Goal: Find specific page/section: Find specific page/section

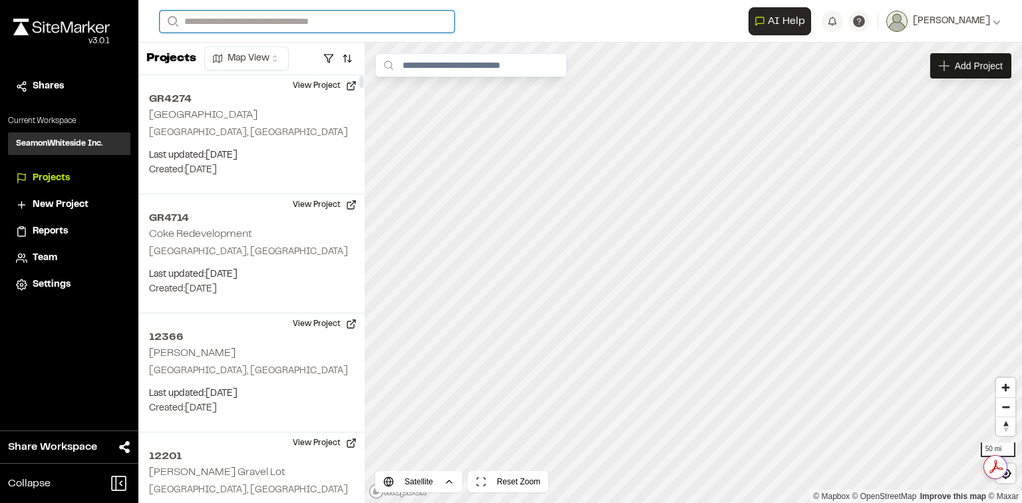
click at [331, 15] on input "Search" at bounding box center [307, 22] width 295 height 22
type input "*****"
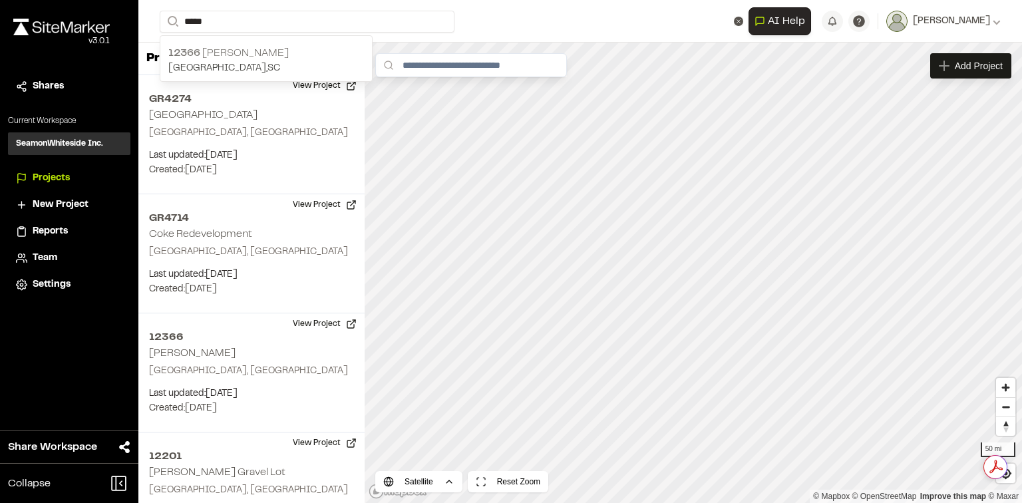
click at [260, 61] on p "[GEOGRAPHIC_DATA] , [GEOGRAPHIC_DATA]" at bounding box center [266, 68] width 196 height 15
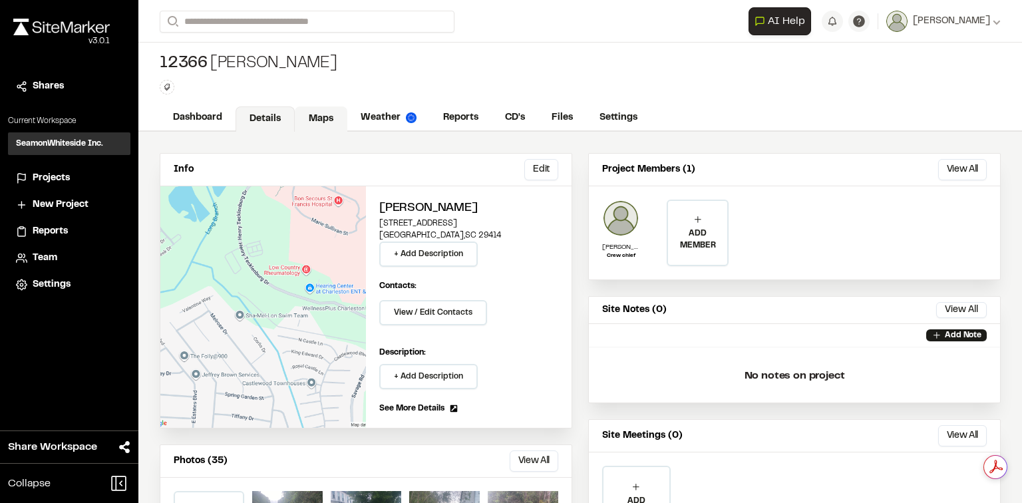
click at [317, 109] on link "Maps" at bounding box center [321, 118] width 53 height 25
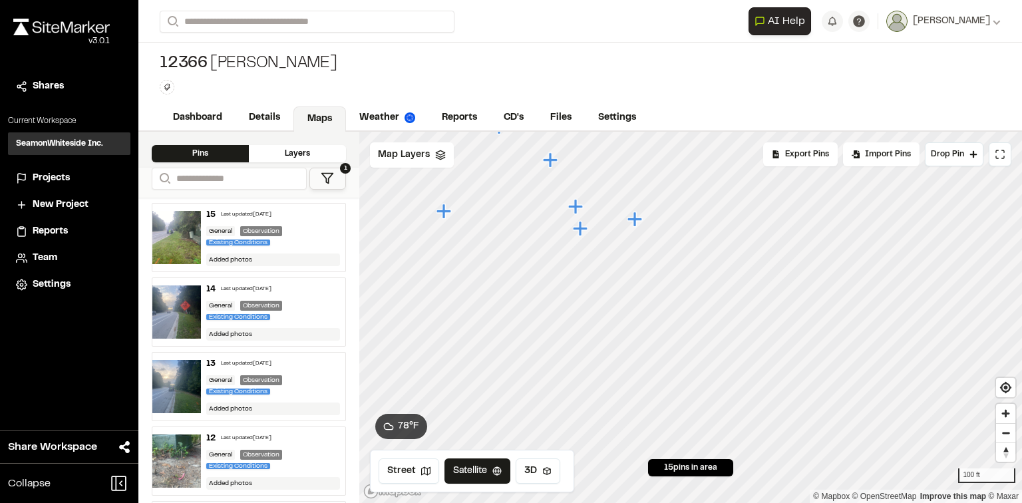
click at [583, 230] on icon "Map marker" at bounding box center [580, 228] width 15 height 15
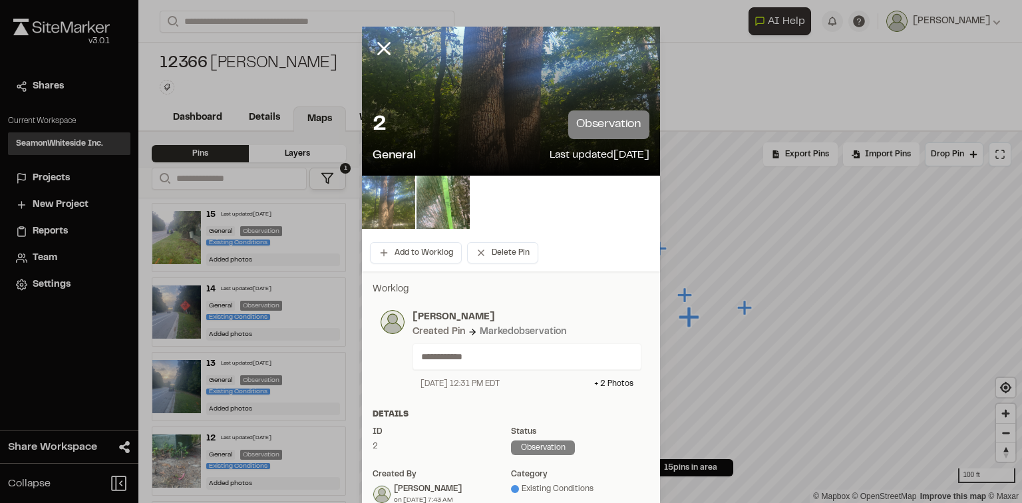
click at [378, 210] on img at bounding box center [388, 202] width 53 height 53
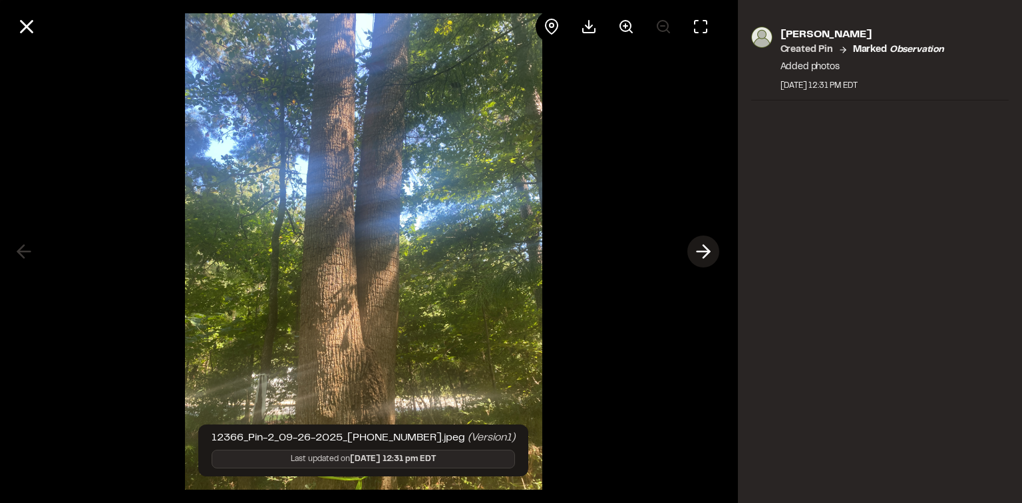
click at [696, 254] on icon at bounding box center [703, 251] width 21 height 23
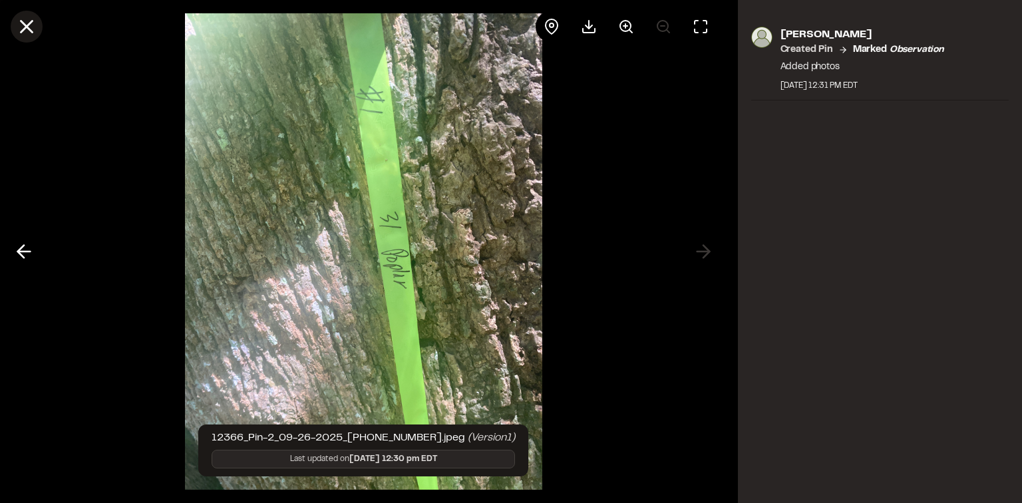
click at [28, 21] on icon at bounding box center [26, 26] width 23 height 23
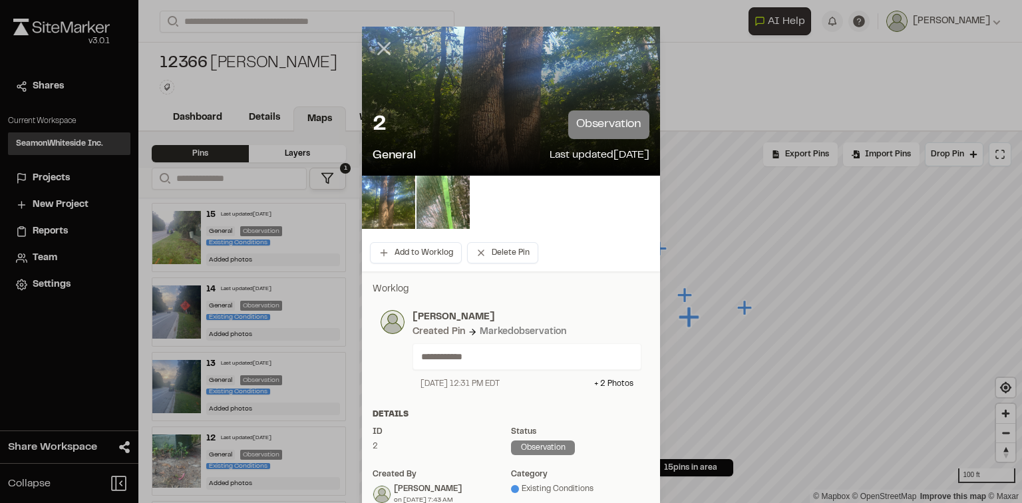
click at [379, 43] on line at bounding box center [384, 48] width 11 height 11
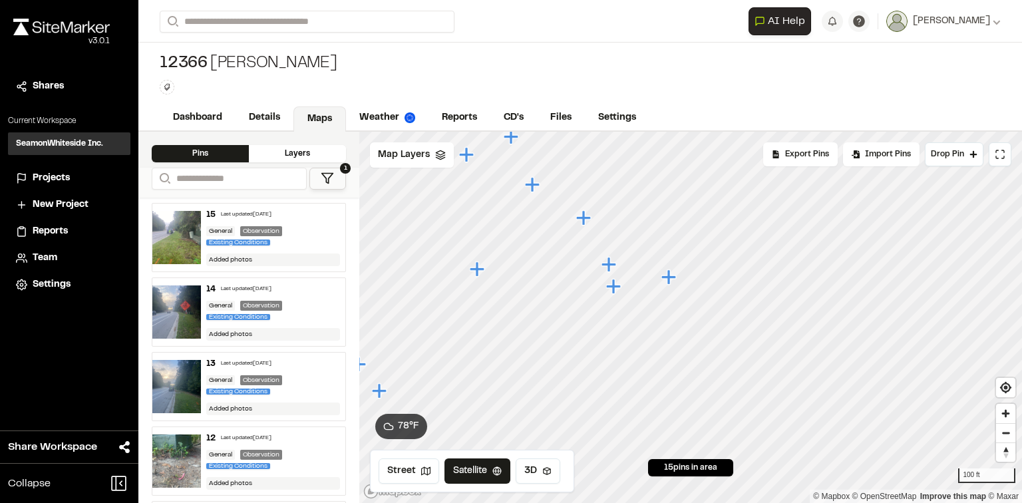
click at [667, 279] on icon "Map marker" at bounding box center [668, 277] width 15 height 15
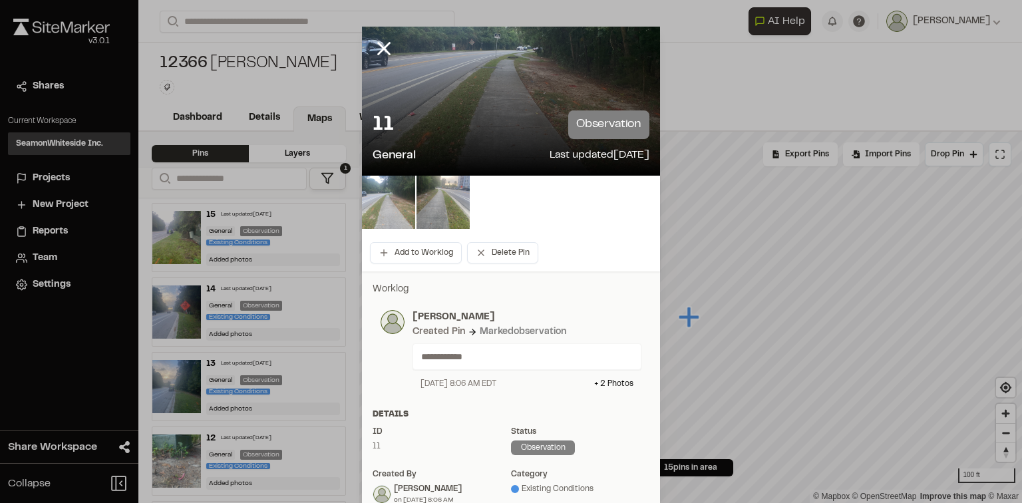
click at [395, 199] on img at bounding box center [388, 202] width 53 height 53
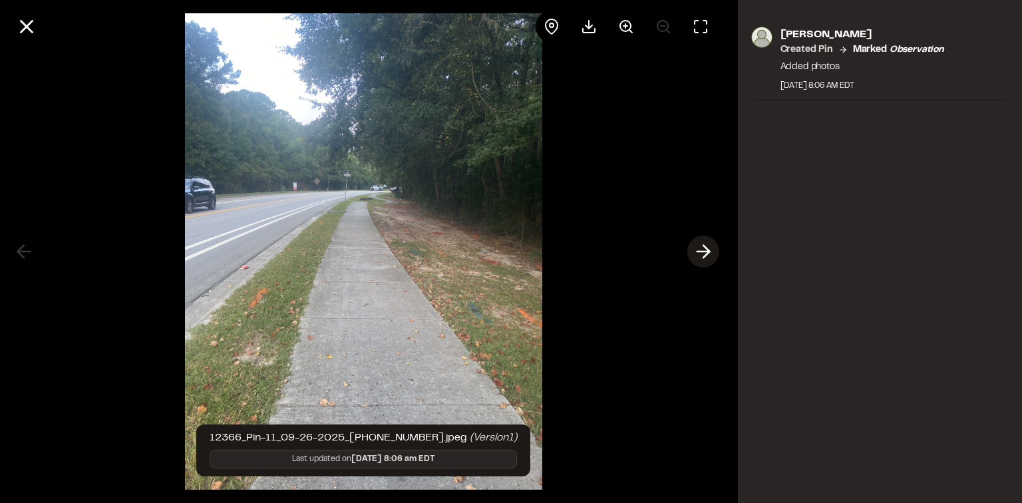
click at [696, 256] on icon at bounding box center [703, 251] width 21 height 23
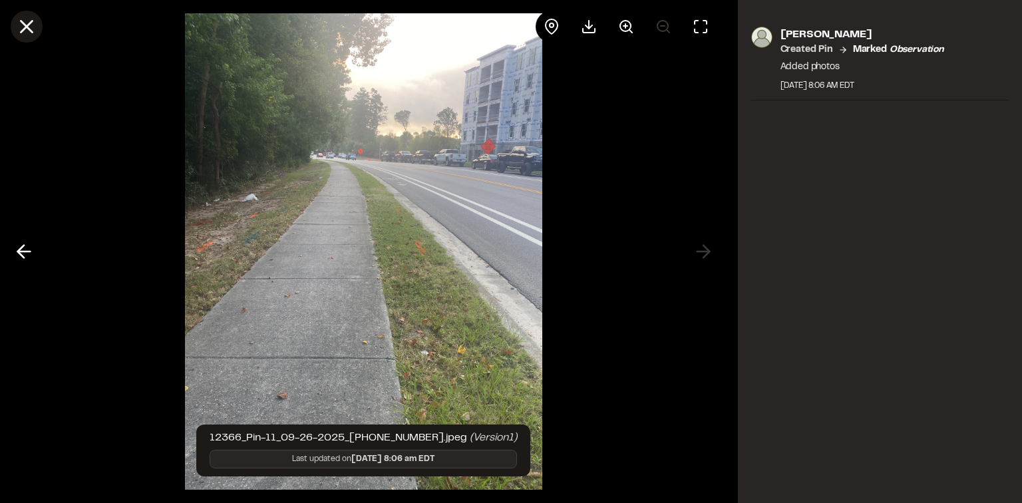
click at [25, 17] on icon at bounding box center [26, 26] width 23 height 23
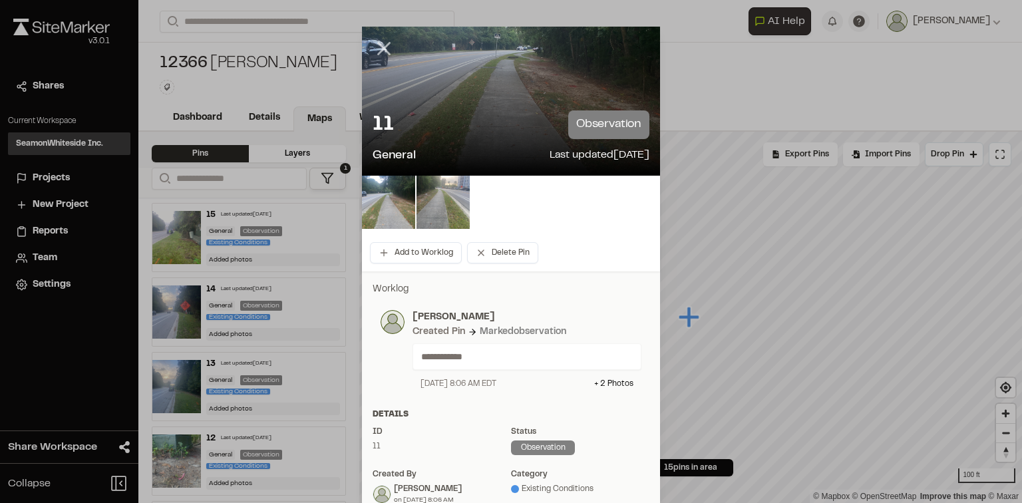
click at [379, 51] on line at bounding box center [384, 48] width 11 height 11
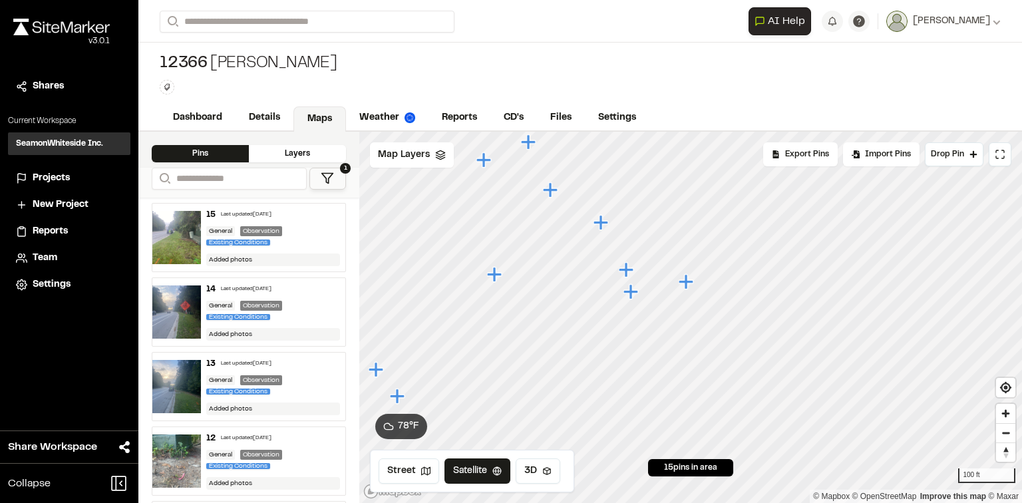
click at [491, 268] on icon "Map marker" at bounding box center [495, 274] width 17 height 17
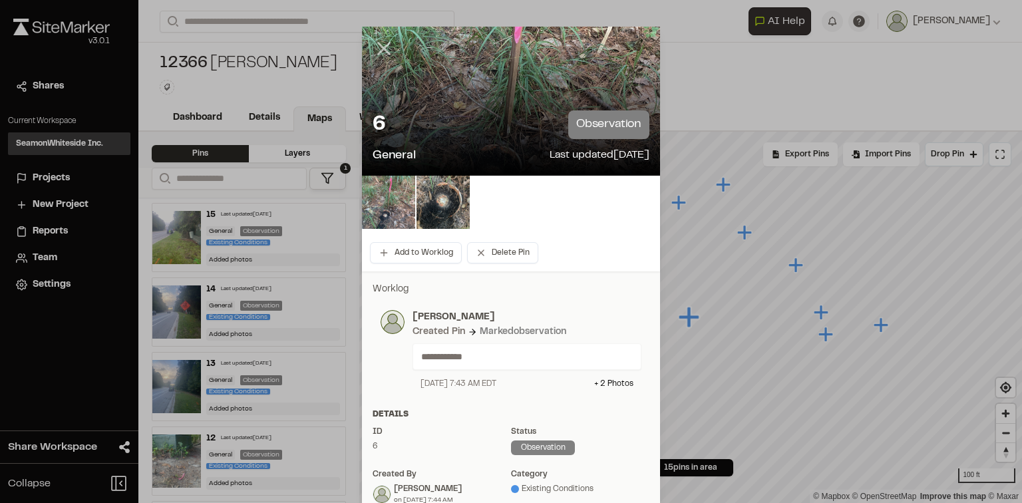
click at [377, 54] on icon at bounding box center [384, 48] width 23 height 23
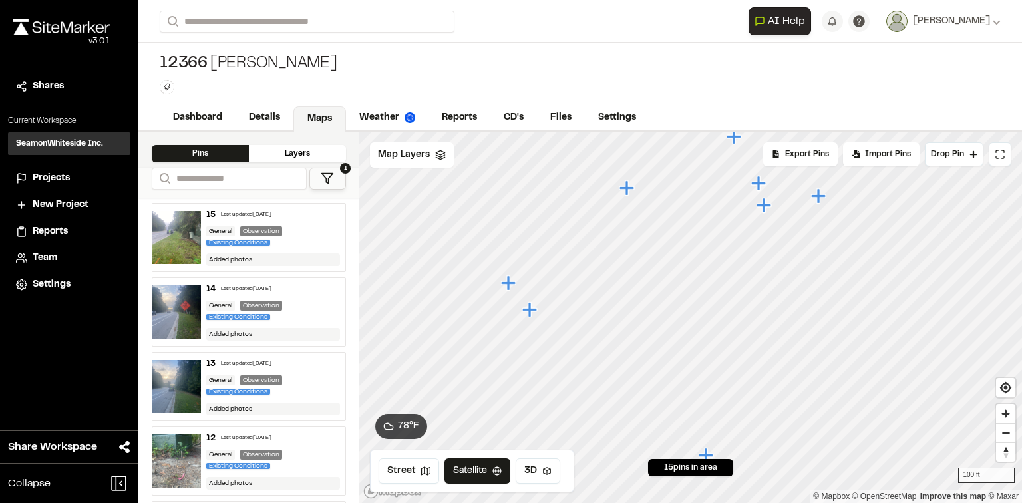
click at [534, 311] on icon "Map marker" at bounding box center [529, 309] width 15 height 15
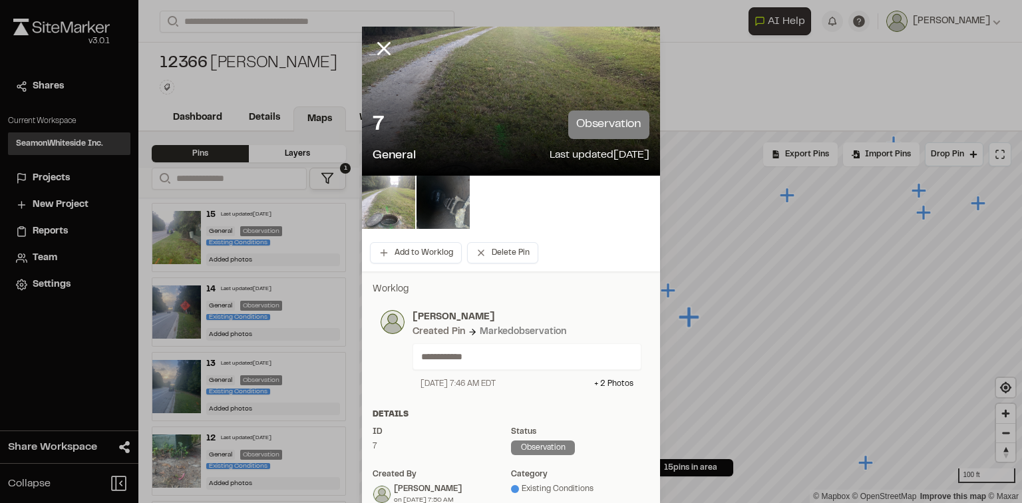
click at [393, 203] on img at bounding box center [388, 202] width 53 height 53
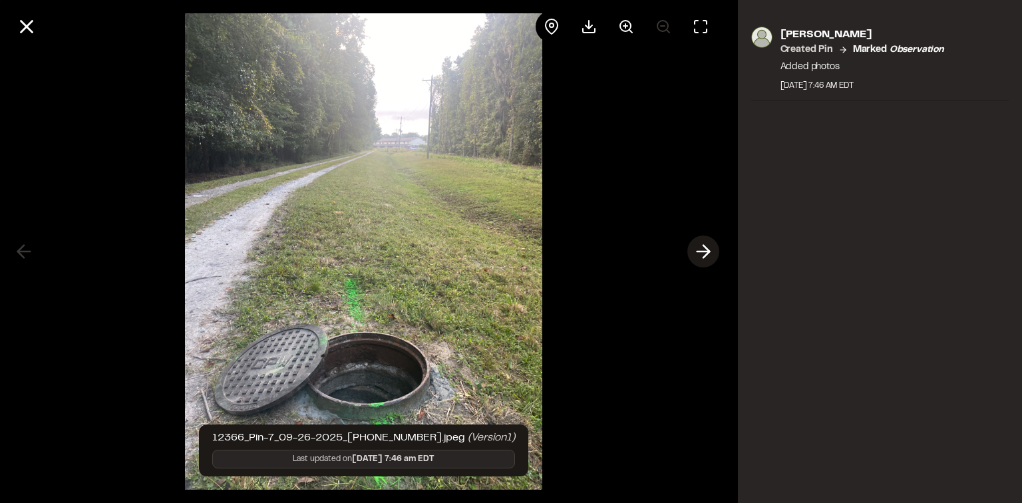
click at [707, 252] on line at bounding box center [703, 252] width 13 height 0
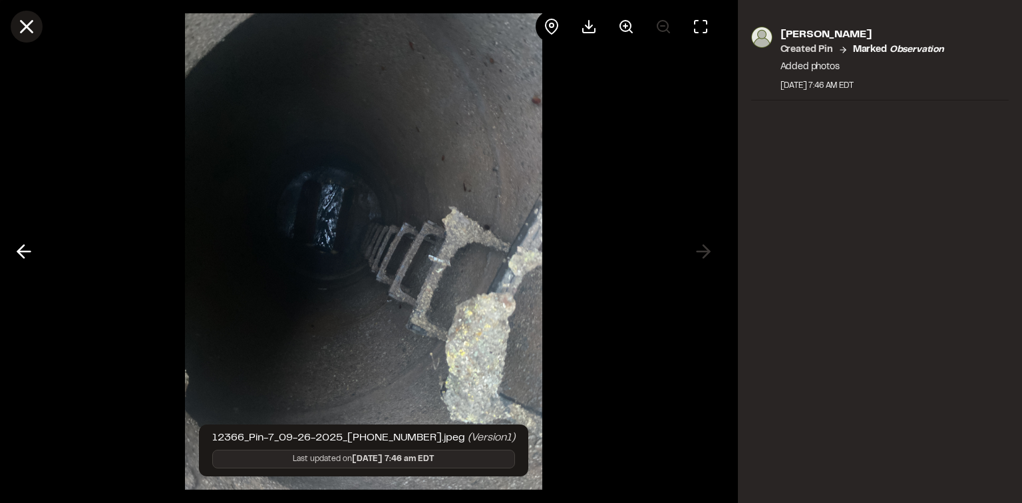
click at [27, 32] on icon at bounding box center [26, 26] width 23 height 23
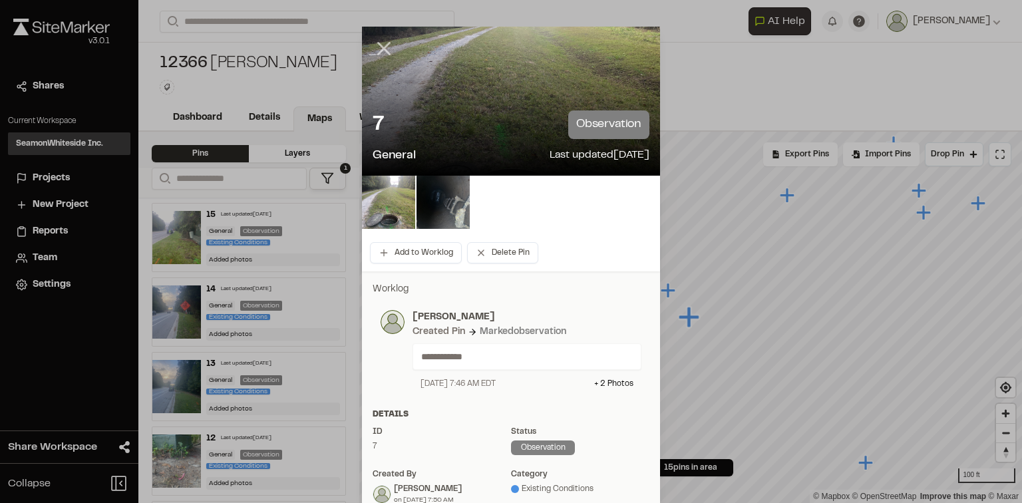
click at [373, 50] on icon at bounding box center [384, 48] width 23 height 23
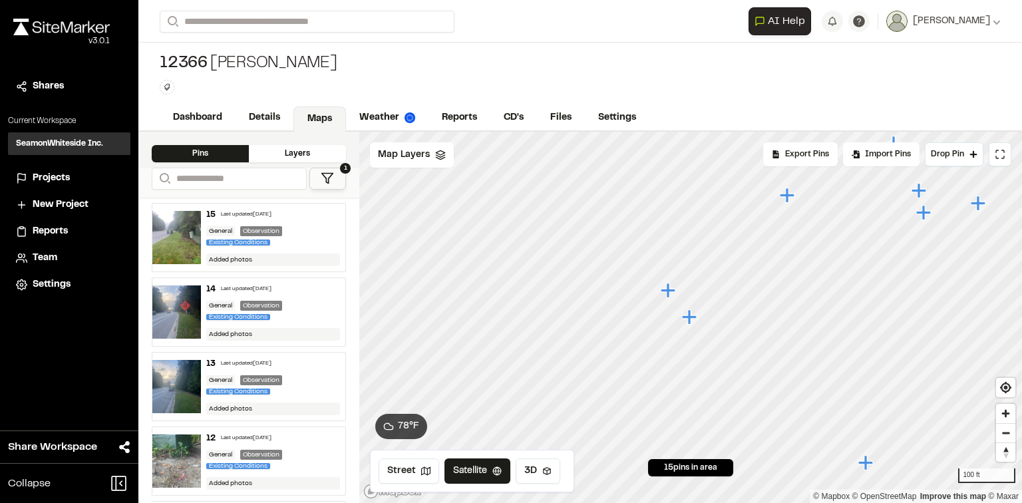
click at [667, 290] on icon "Map marker" at bounding box center [668, 290] width 15 height 15
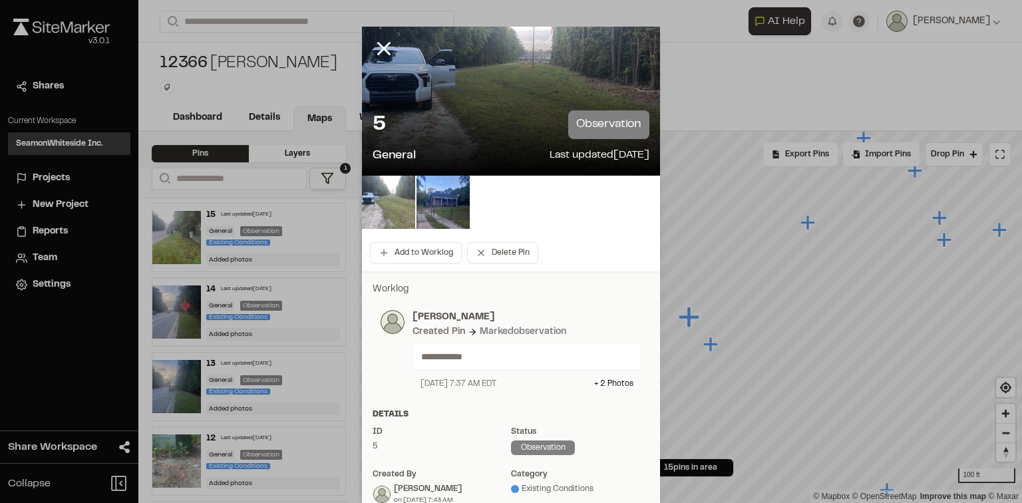
click at [399, 220] on img at bounding box center [388, 202] width 53 height 53
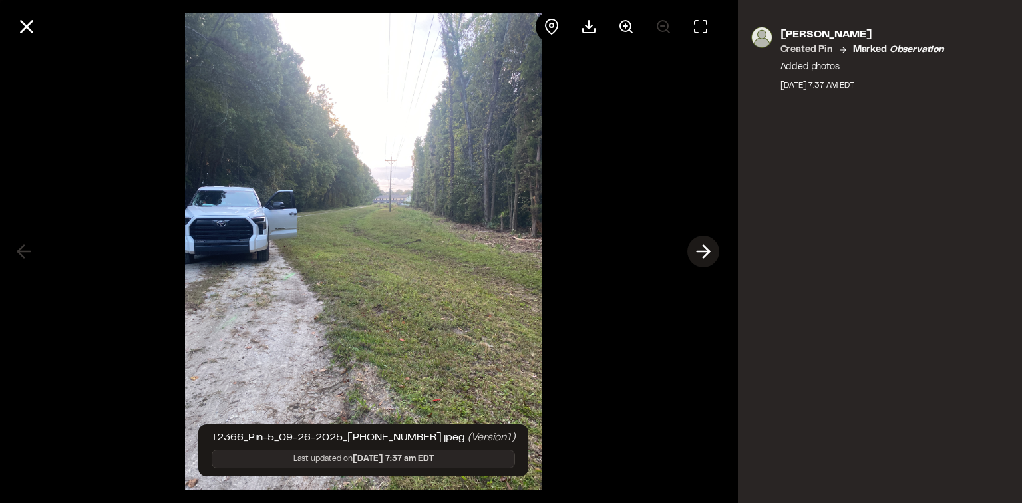
click at [699, 246] on icon at bounding box center [703, 251] width 21 height 23
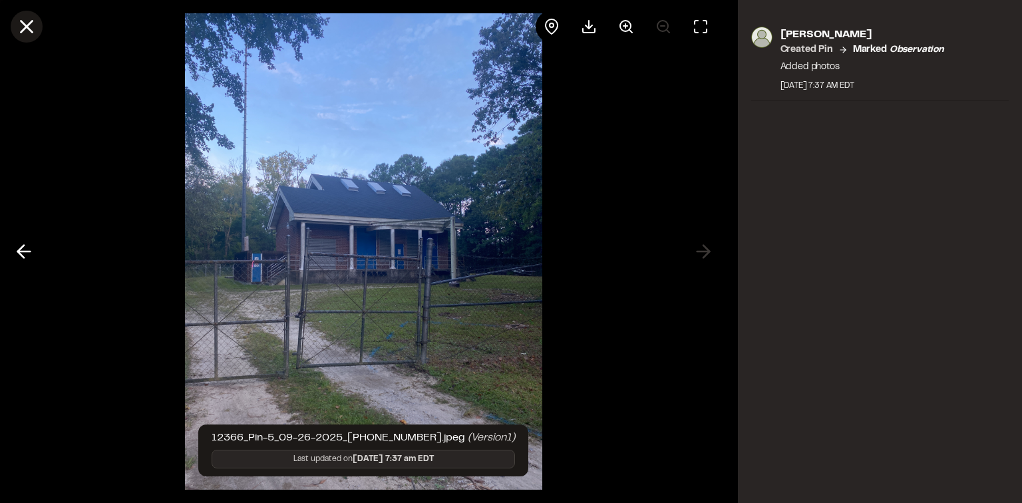
click at [40, 31] on button at bounding box center [27, 27] width 32 height 32
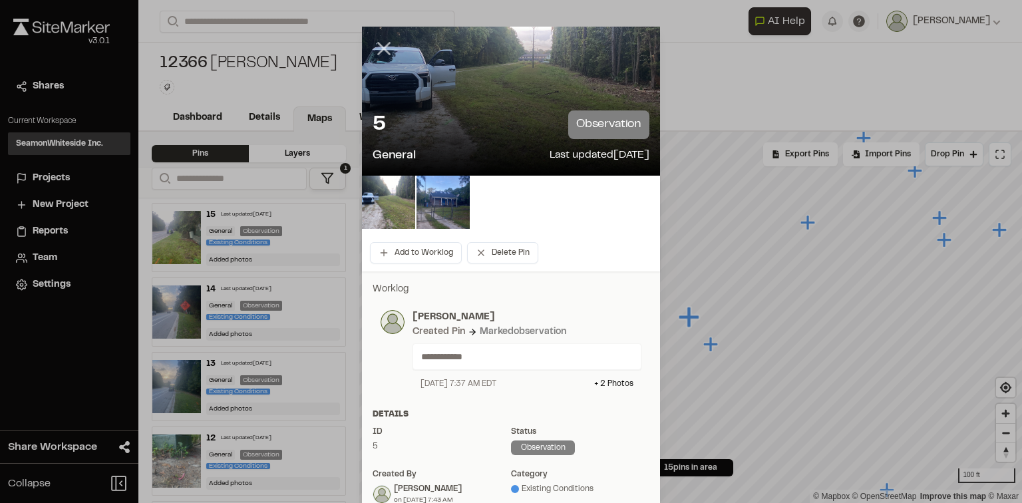
click at [383, 45] on line at bounding box center [384, 48] width 11 height 11
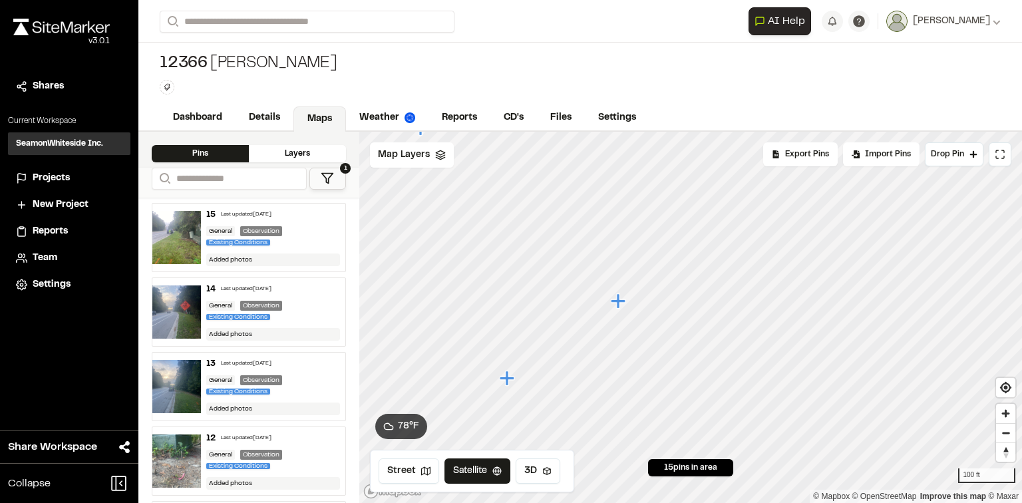
click at [508, 380] on icon "Map marker" at bounding box center [507, 378] width 15 height 15
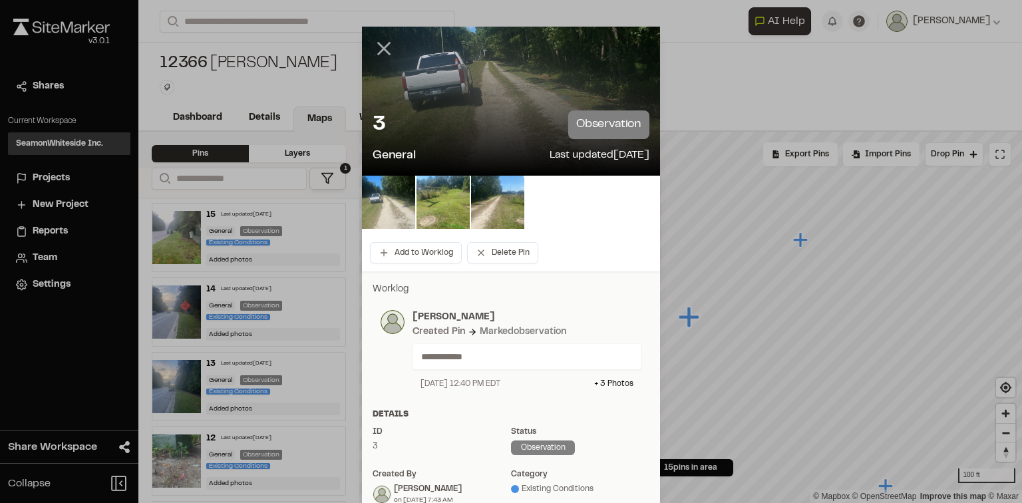
click at [385, 51] on icon at bounding box center [384, 48] width 23 height 23
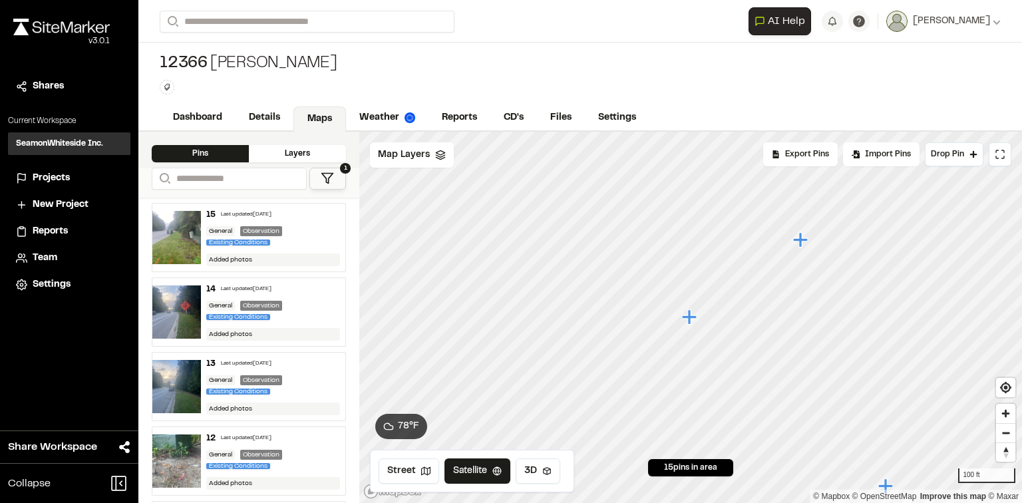
click at [802, 244] on icon "Map marker" at bounding box center [800, 239] width 15 height 15
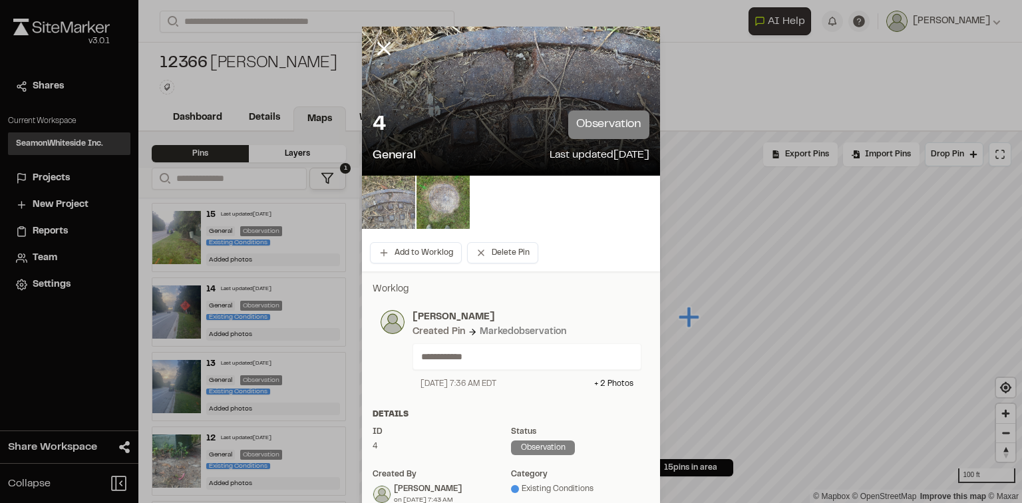
click at [411, 200] on img at bounding box center [388, 202] width 53 height 53
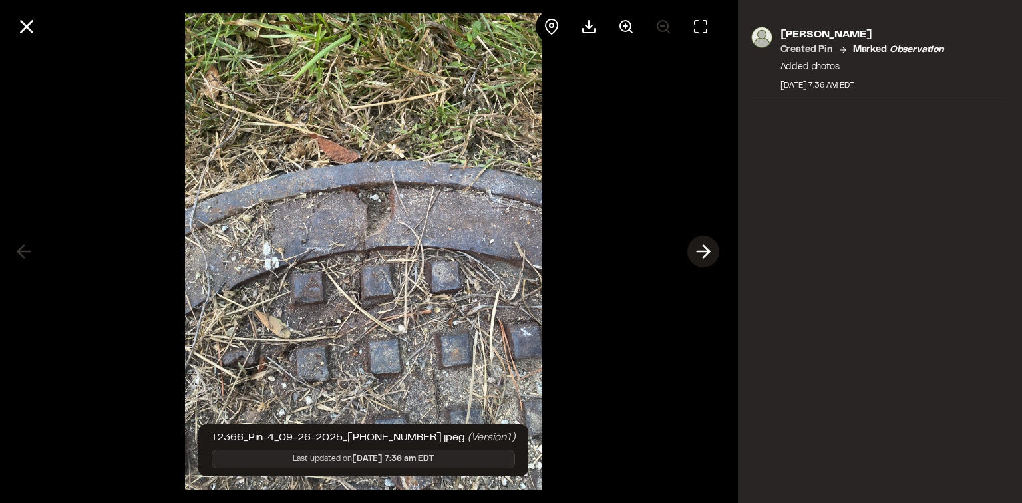
click at [687, 249] on button at bounding box center [703, 252] width 32 height 32
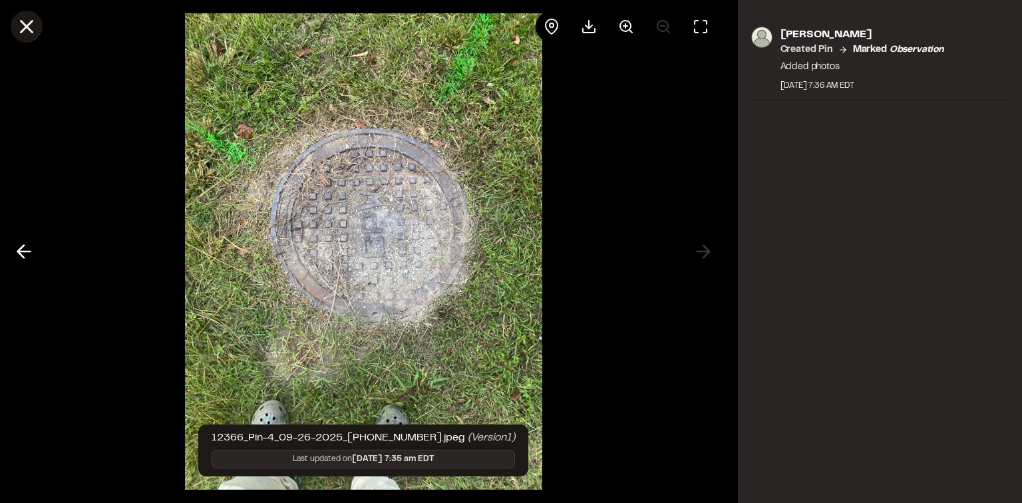
click at [37, 23] on icon at bounding box center [26, 26] width 23 height 23
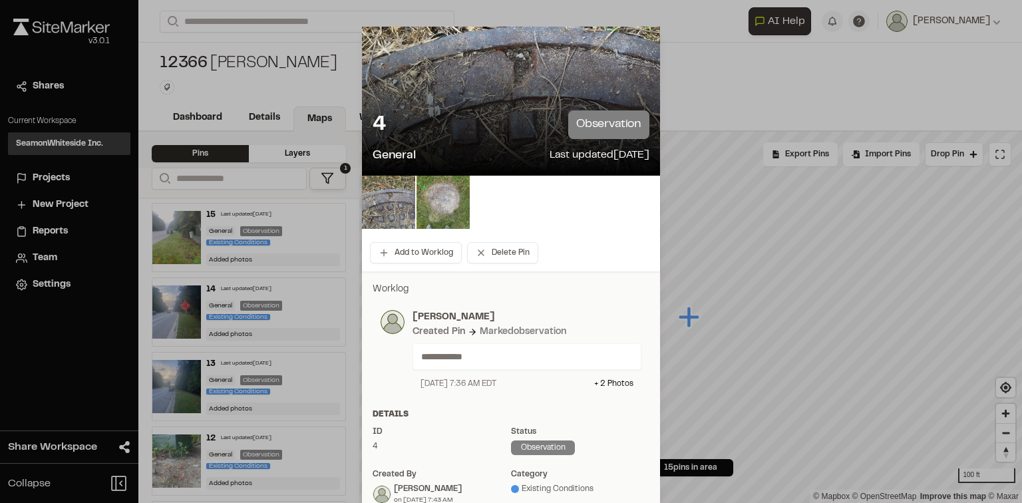
click at [378, 49] on icon at bounding box center [384, 48] width 23 height 23
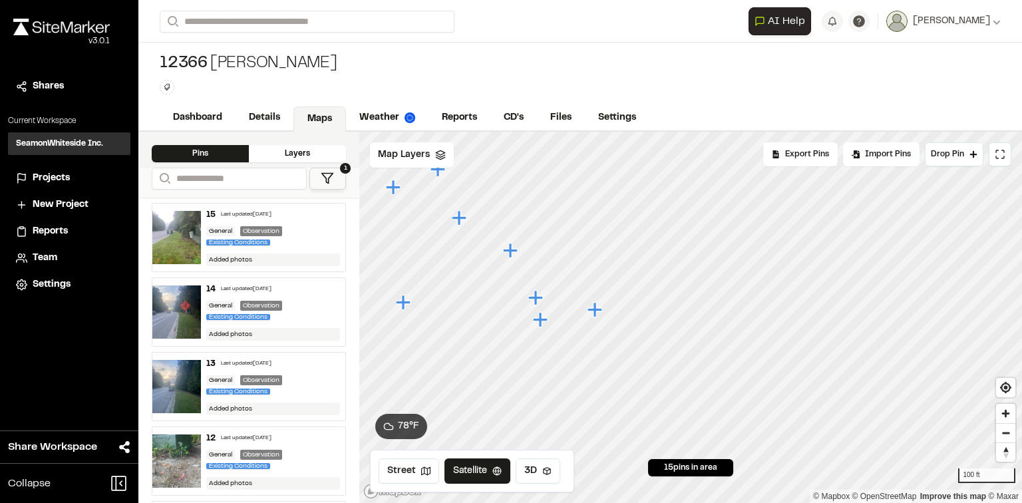
click at [594, 313] on icon "Map marker" at bounding box center [595, 309] width 15 height 15
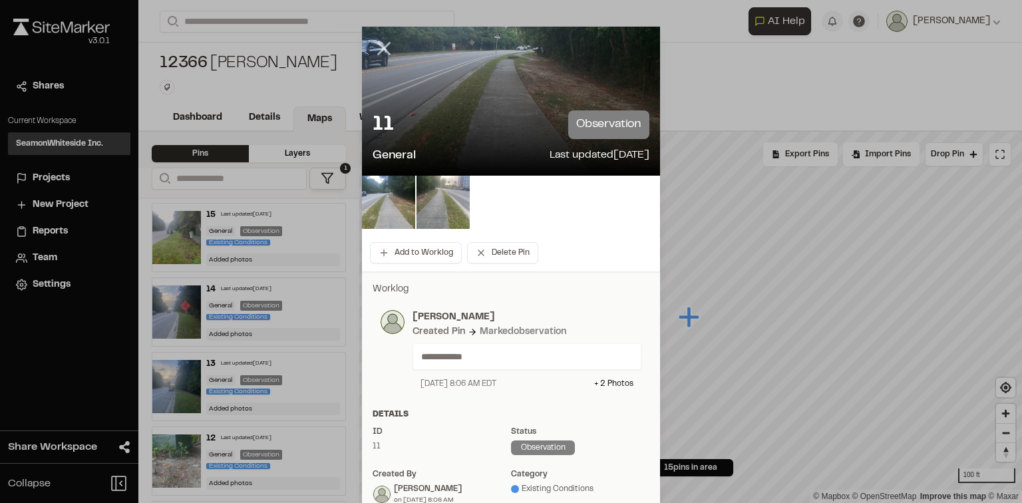
click at [373, 51] on icon at bounding box center [384, 48] width 23 height 23
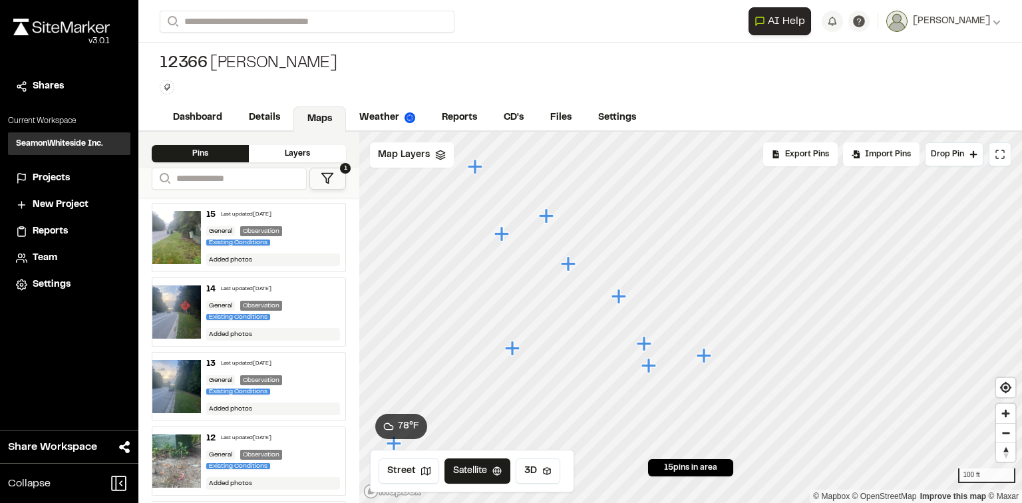
click at [482, 167] on icon "Map marker" at bounding box center [475, 166] width 15 height 15
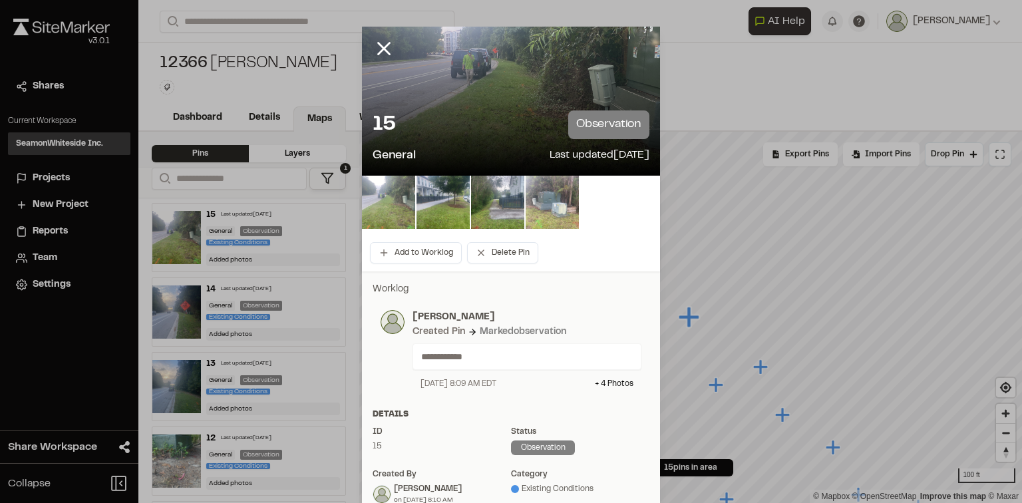
click at [384, 212] on img at bounding box center [388, 202] width 53 height 53
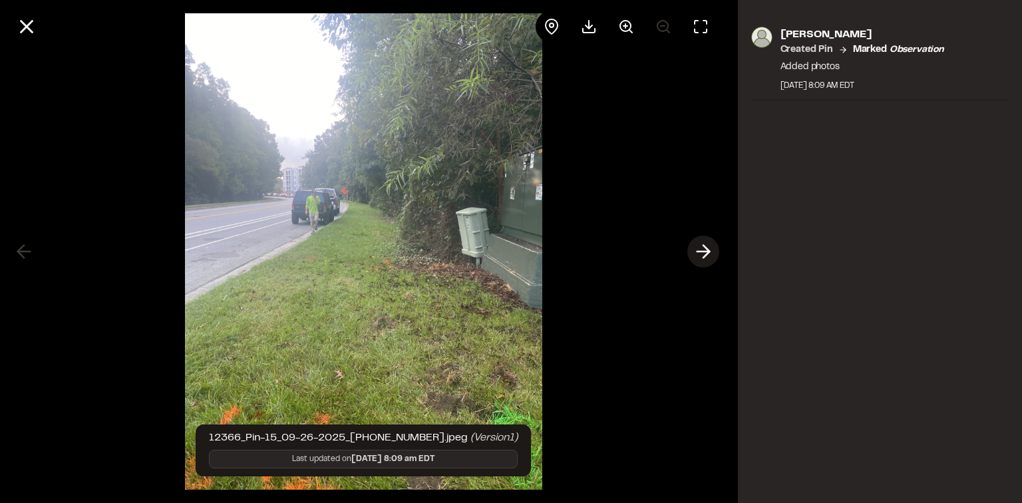
click at [704, 242] on icon at bounding box center [703, 251] width 21 height 23
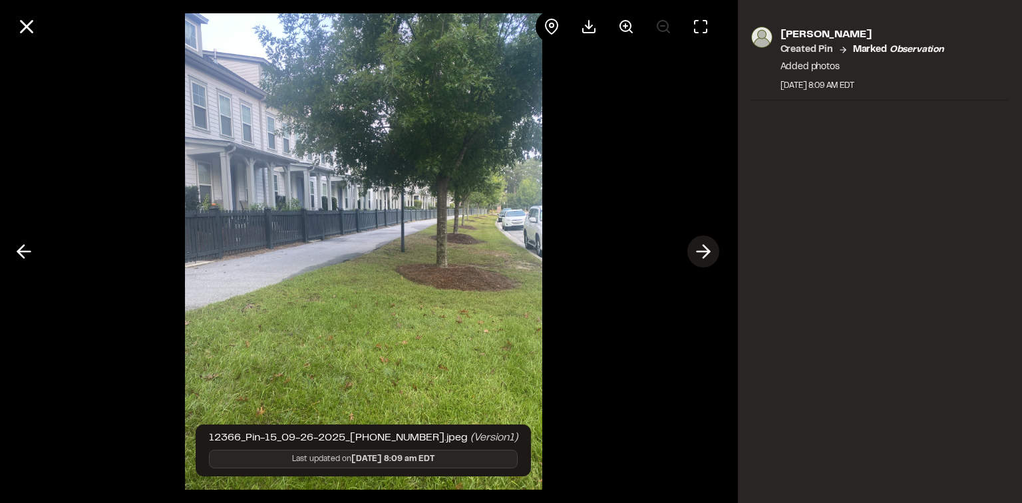
click at [704, 242] on icon at bounding box center [703, 251] width 21 height 23
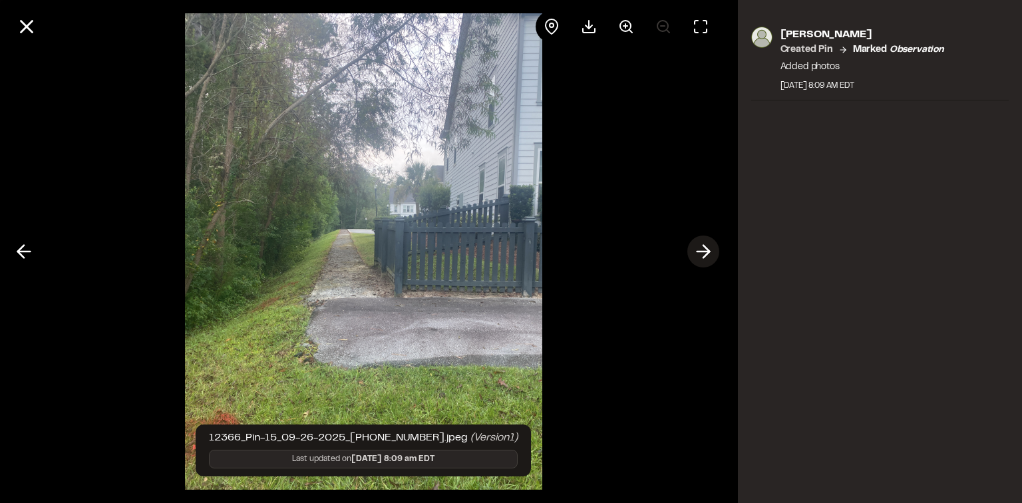
click at [704, 242] on icon at bounding box center [703, 251] width 21 height 23
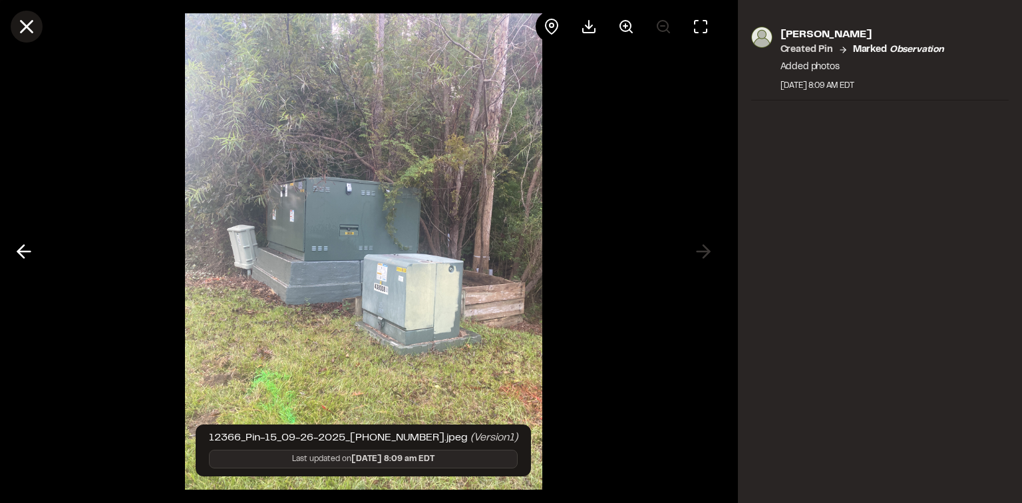
click at [27, 35] on icon at bounding box center [26, 26] width 23 height 23
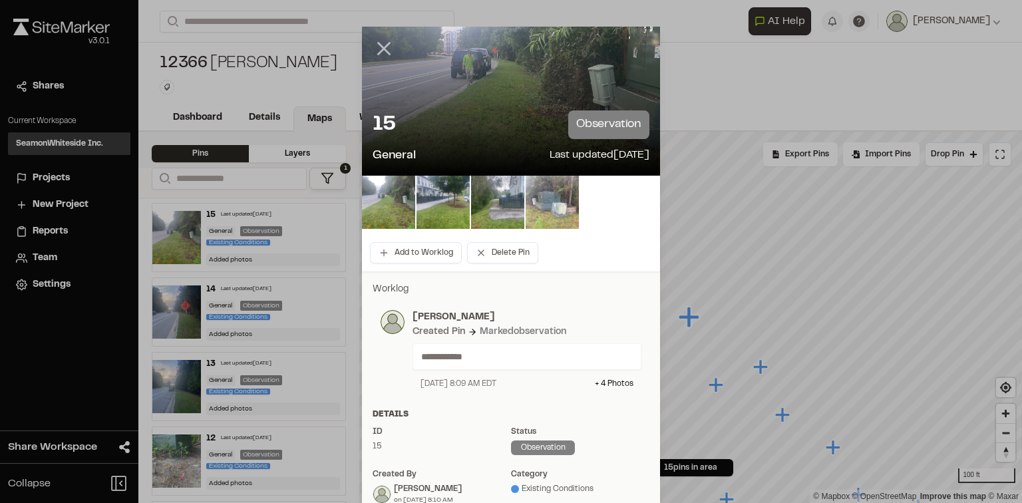
click at [389, 46] on icon at bounding box center [384, 48] width 23 height 23
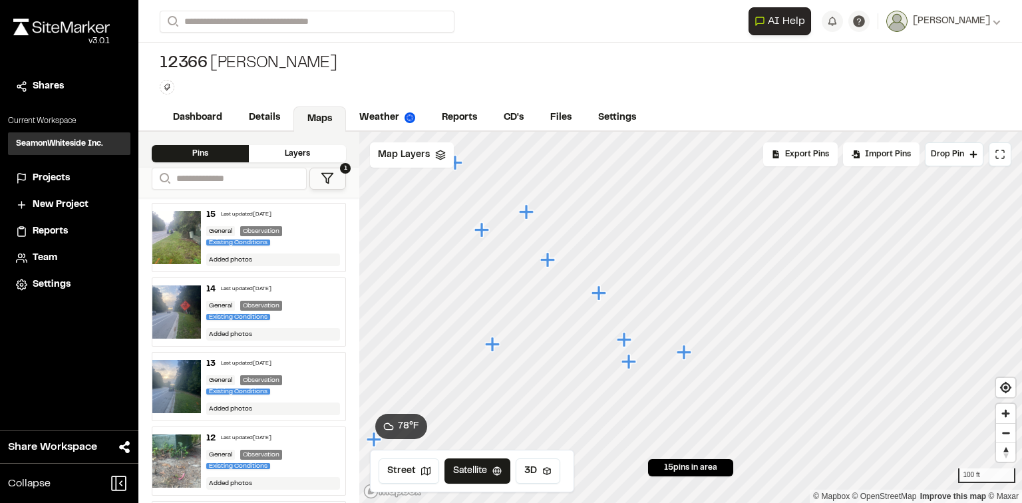
click at [527, 214] on icon "Map marker" at bounding box center [526, 211] width 15 height 15
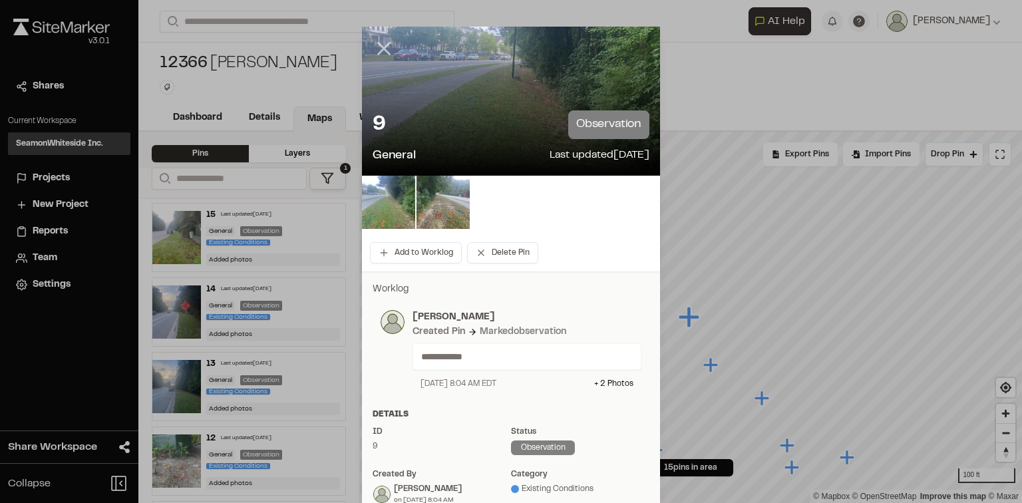
click at [375, 48] on icon at bounding box center [384, 48] width 23 height 23
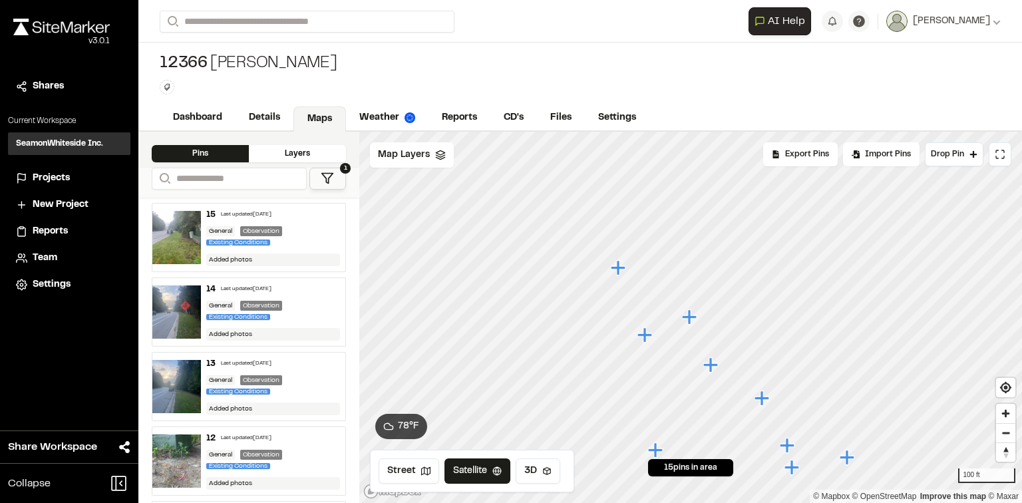
click at [711, 366] on icon "Map marker" at bounding box center [710, 364] width 15 height 15
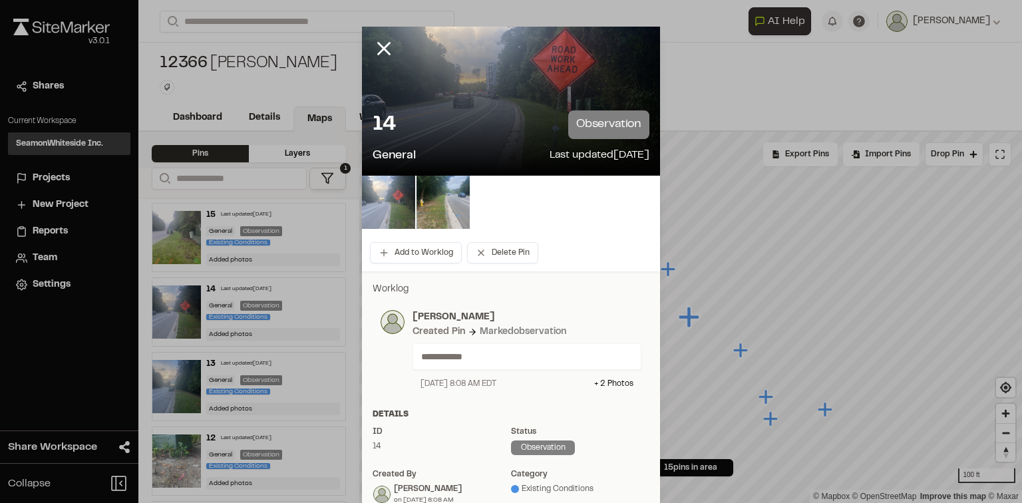
click at [398, 210] on img at bounding box center [388, 202] width 53 height 53
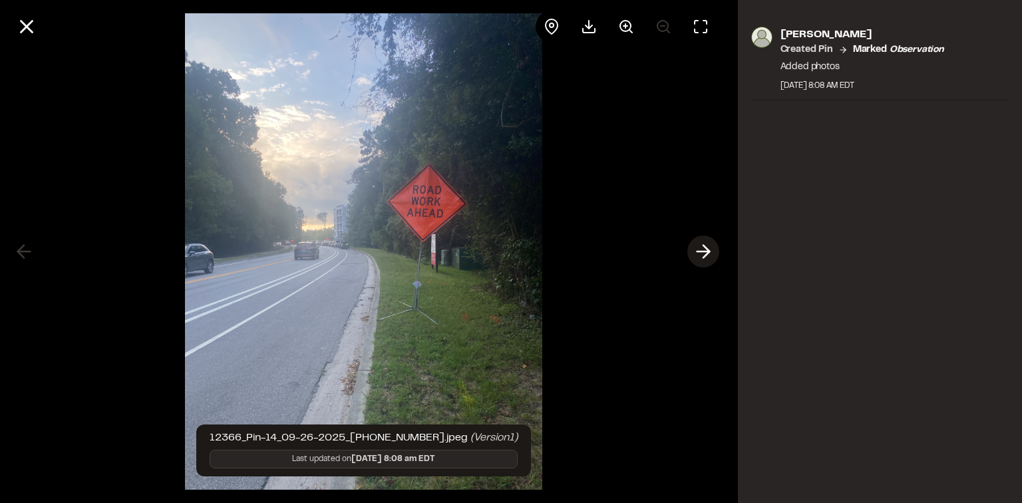
click at [708, 252] on polyline at bounding box center [706, 252] width 6 height 13
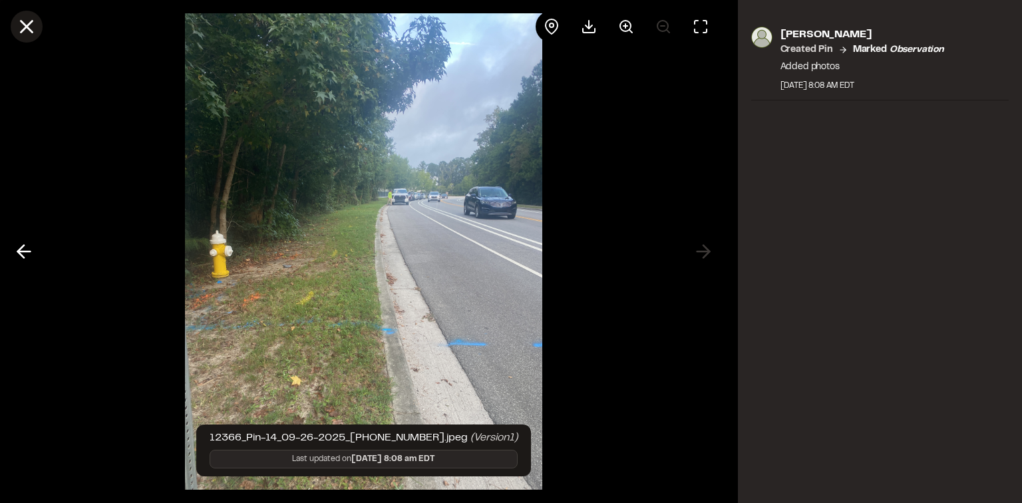
click at [15, 26] on icon at bounding box center [26, 26] width 23 height 23
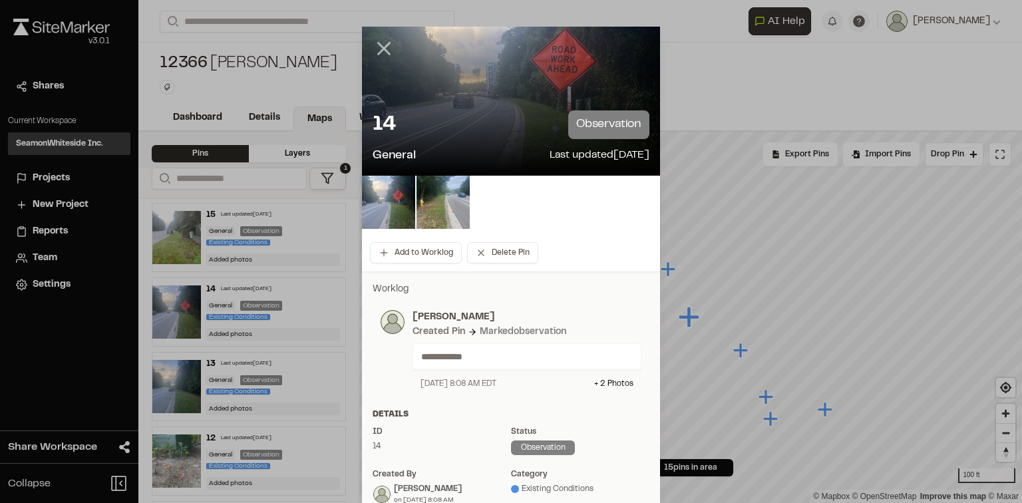
click at [383, 49] on icon at bounding box center [384, 48] width 23 height 23
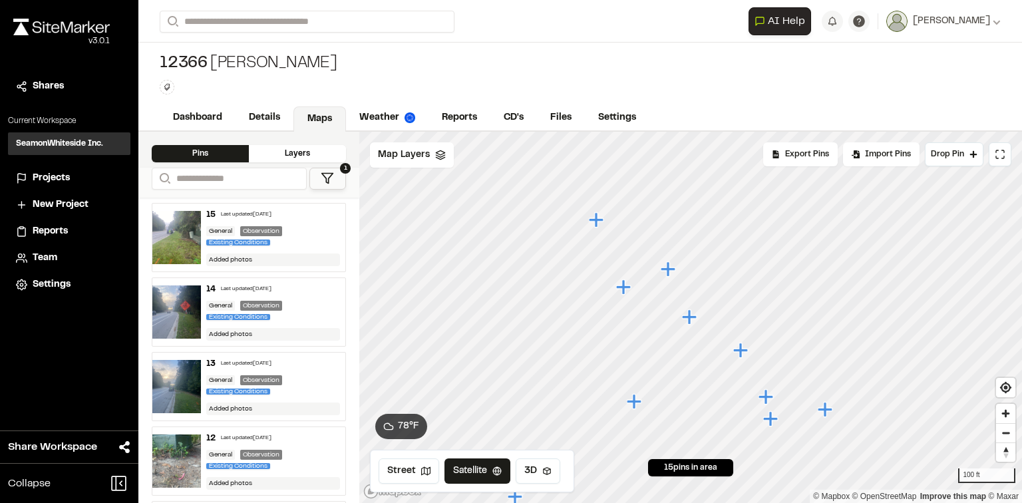
click at [738, 353] on icon "Map marker" at bounding box center [741, 350] width 17 height 17
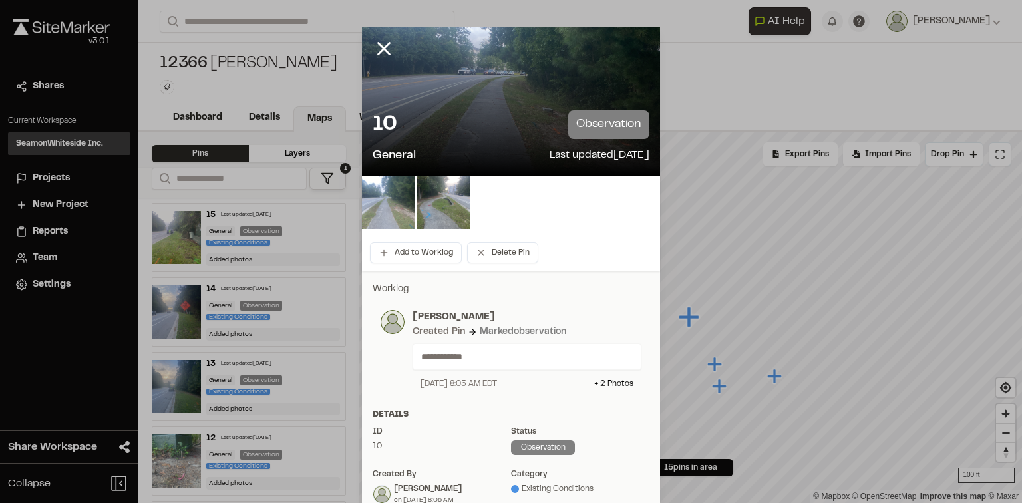
click at [389, 218] on img at bounding box center [388, 202] width 53 height 53
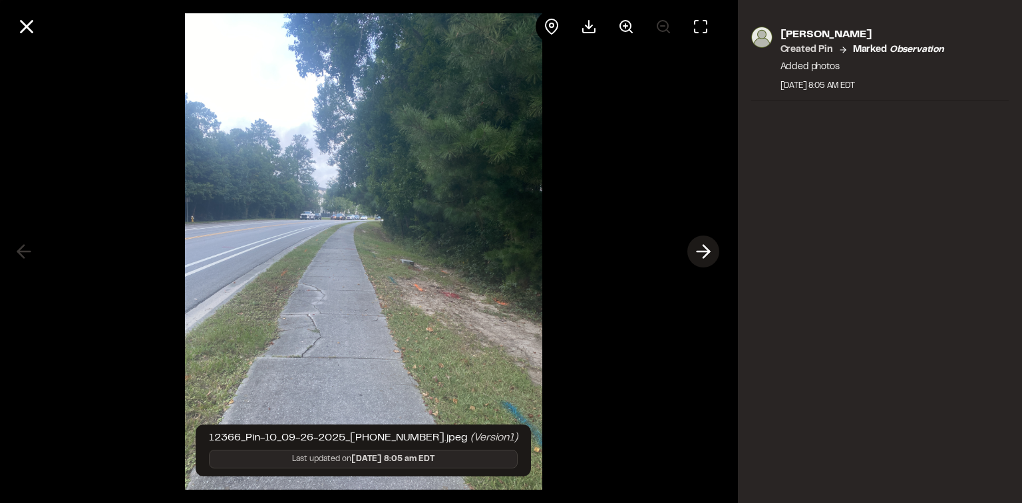
click at [713, 256] on icon at bounding box center [703, 251] width 21 height 23
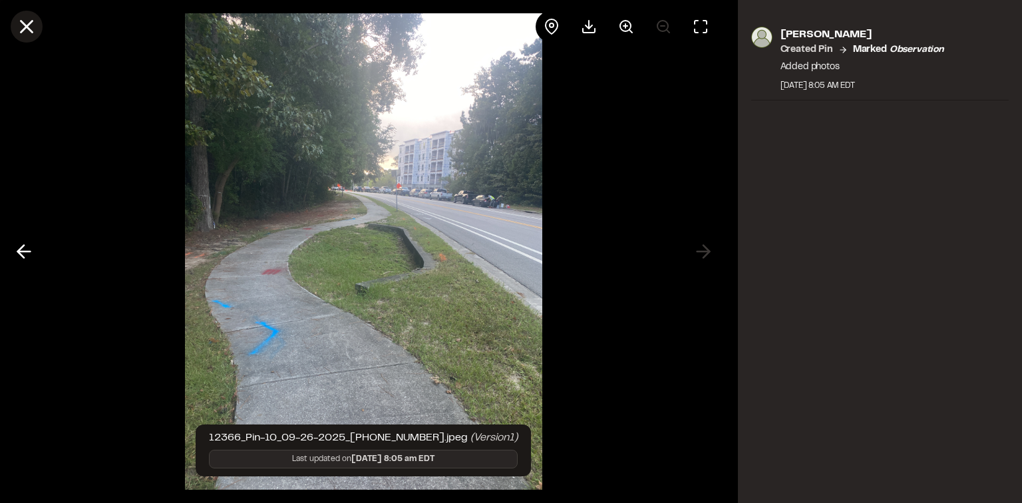
click at [17, 27] on icon at bounding box center [26, 26] width 23 height 23
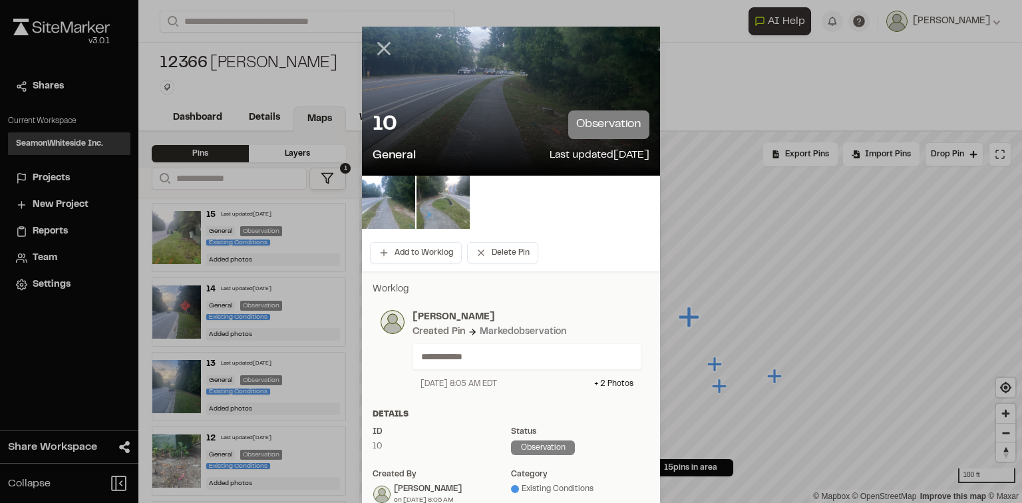
click at [373, 48] on icon at bounding box center [384, 48] width 23 height 23
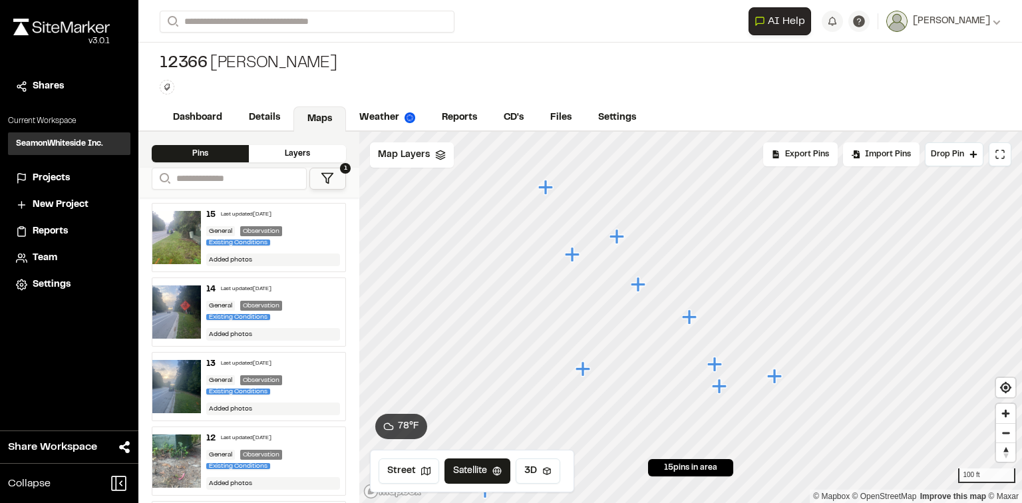
click at [711, 359] on icon "Map marker" at bounding box center [715, 364] width 17 height 17
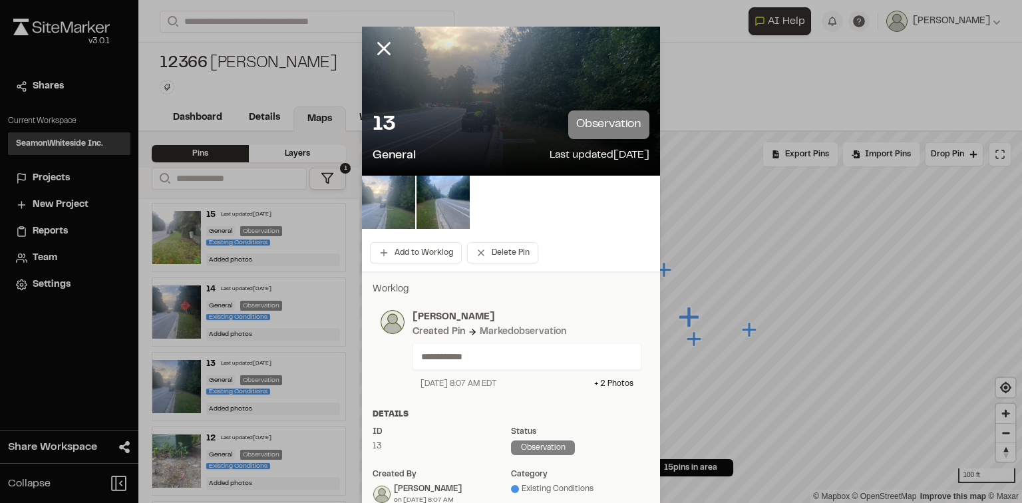
click at [379, 198] on img at bounding box center [388, 202] width 53 height 53
